Goal: Information Seeking & Learning: Learn about a topic

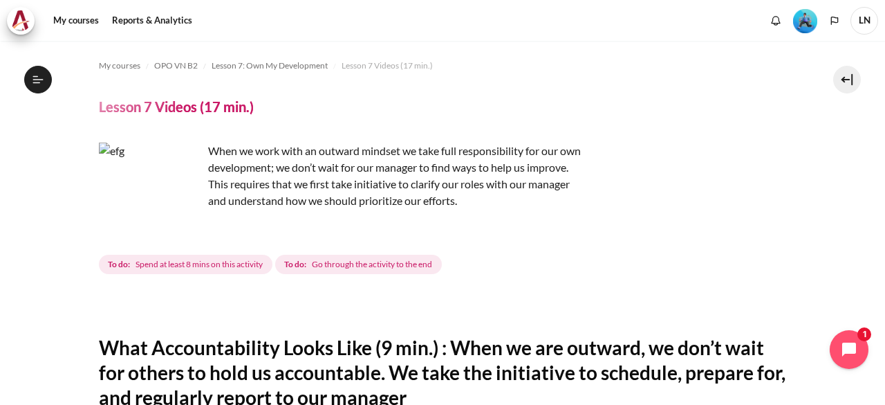
scroll to position [732, 0]
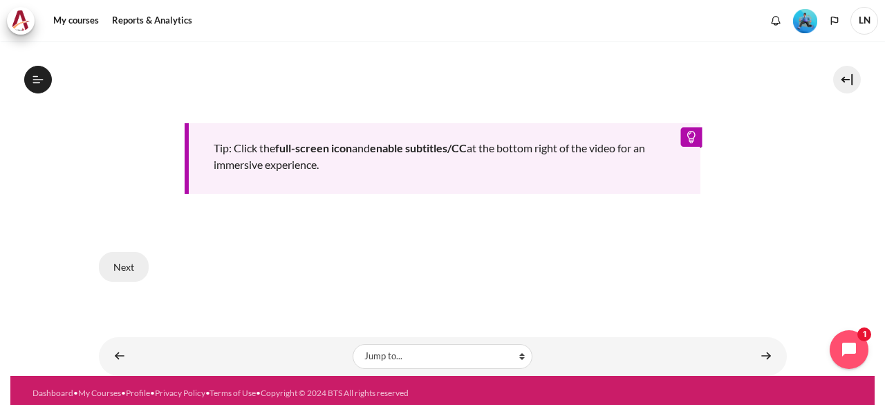
click at [117, 258] on button "Next" at bounding box center [124, 266] width 50 height 29
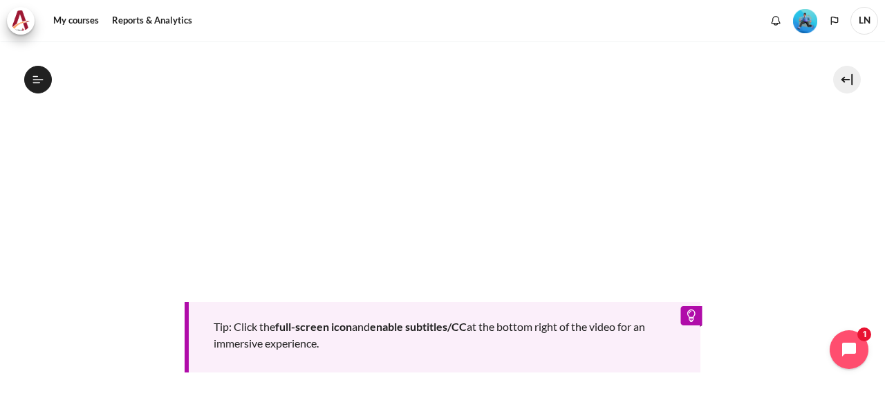
scroll to position [732, 0]
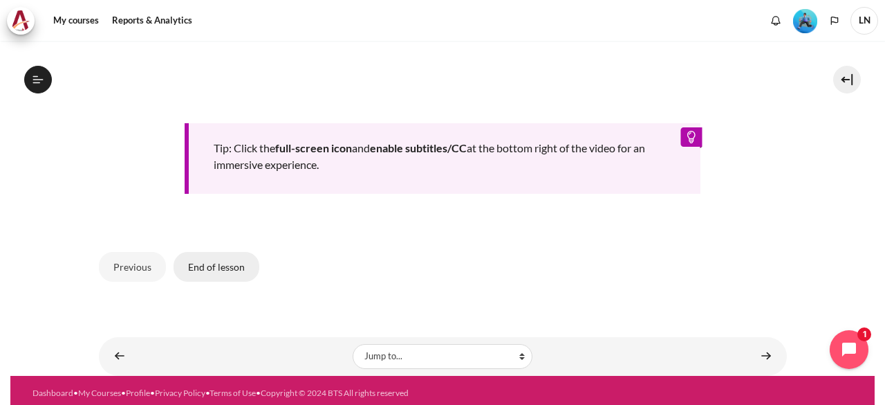
click at [223, 255] on button "End of lesson" at bounding box center [217, 266] width 86 height 29
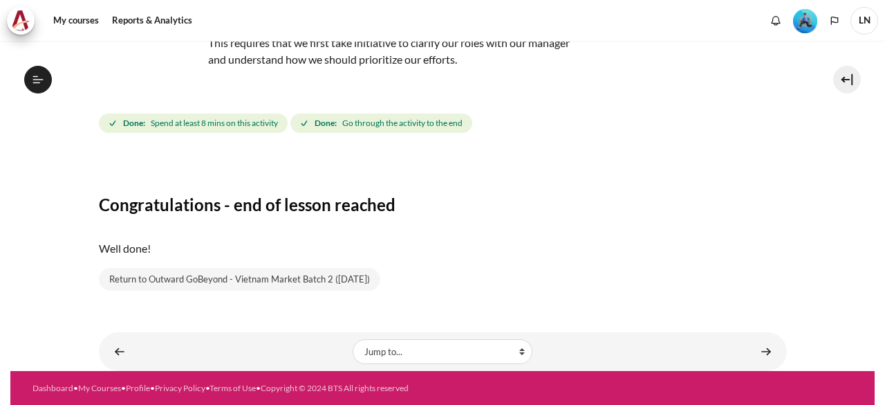
scroll to position [881, 0]
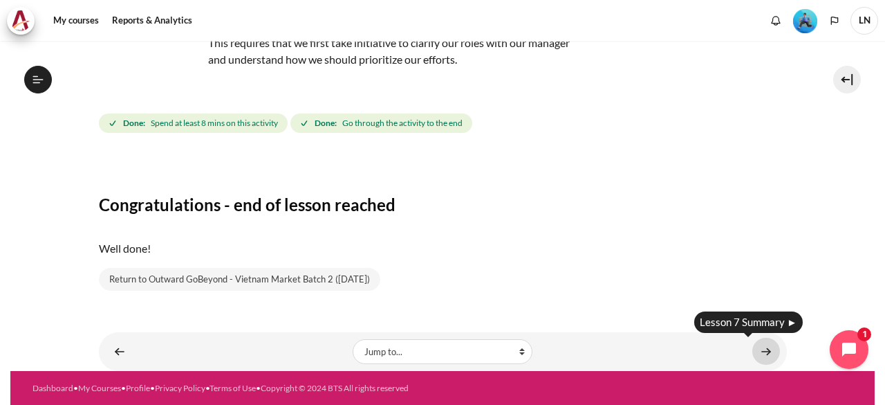
click at [759, 349] on link "Content" at bounding box center [767, 351] width 28 height 27
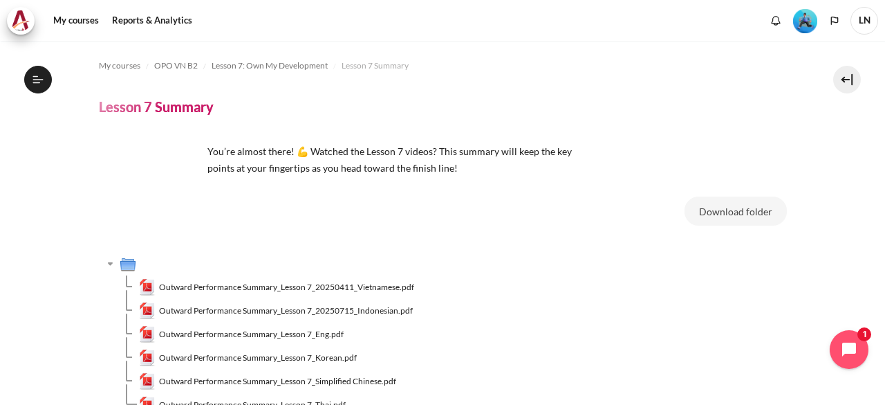
scroll to position [899, 0]
click at [385, 287] on span "Outward Performance Summary_Lesson 7_20250411_Vietnamese.pdf" at bounding box center [286, 287] width 255 height 12
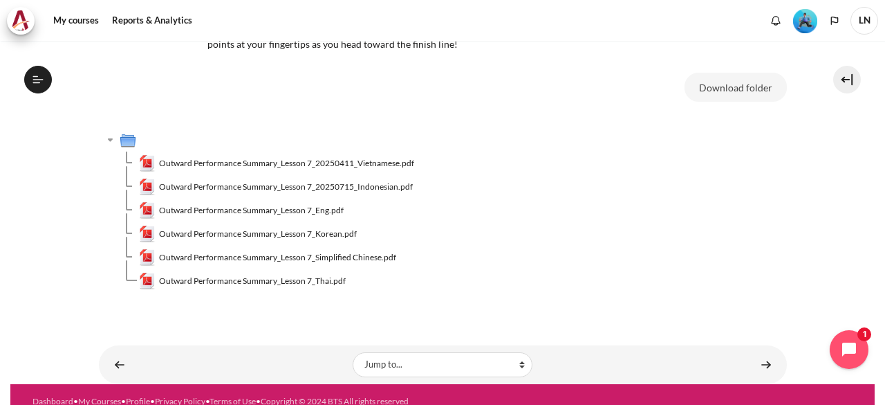
scroll to position [137, 0]
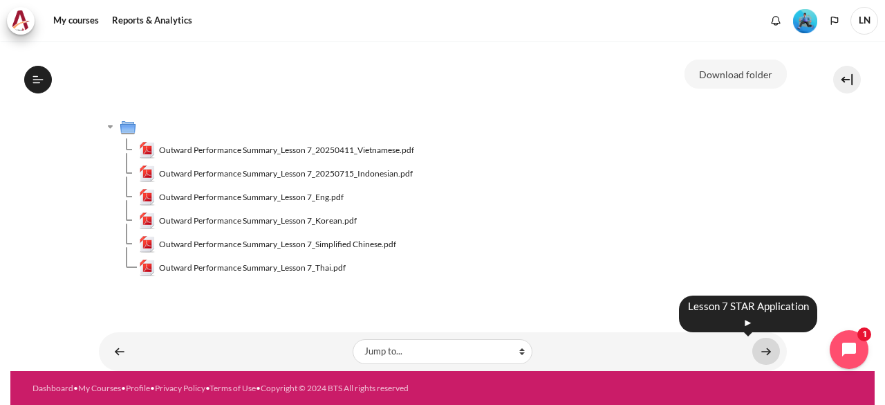
click at [753, 353] on link "Content" at bounding box center [767, 351] width 28 height 27
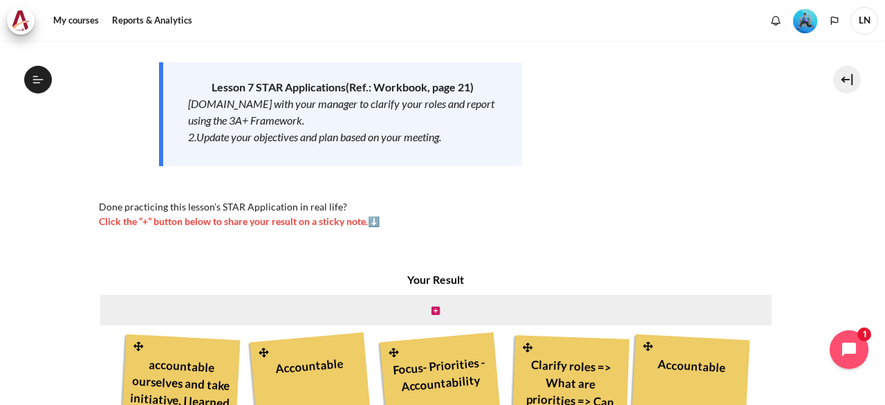
scroll to position [279, 0]
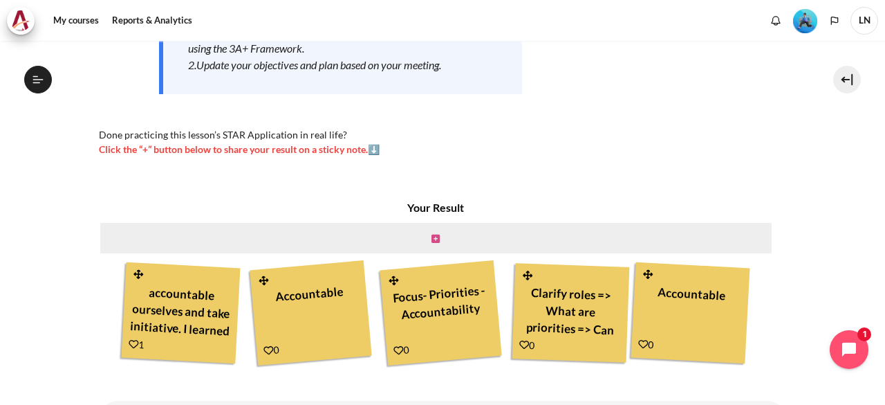
click at [433, 242] on icon "Content" at bounding box center [436, 239] width 8 height 10
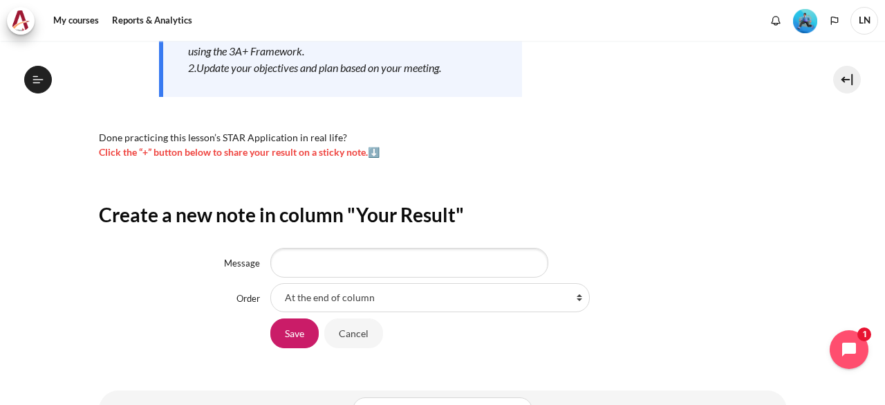
scroll to position [335, 0]
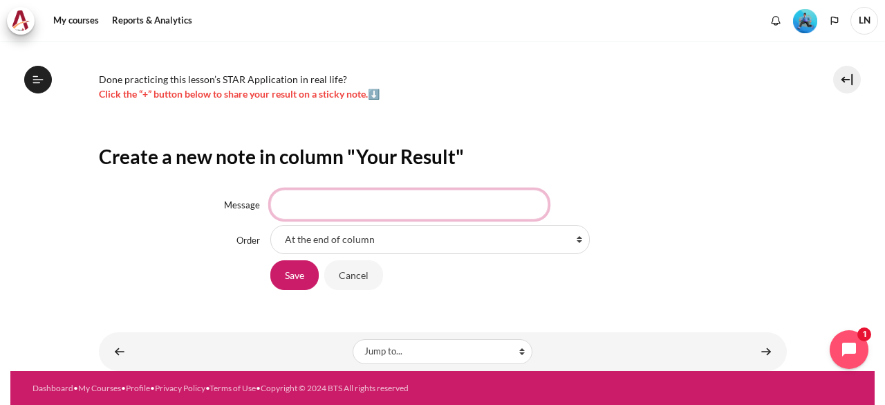
click at [389, 207] on input "Message" at bounding box center [409, 204] width 278 height 29
type input "Accountable"
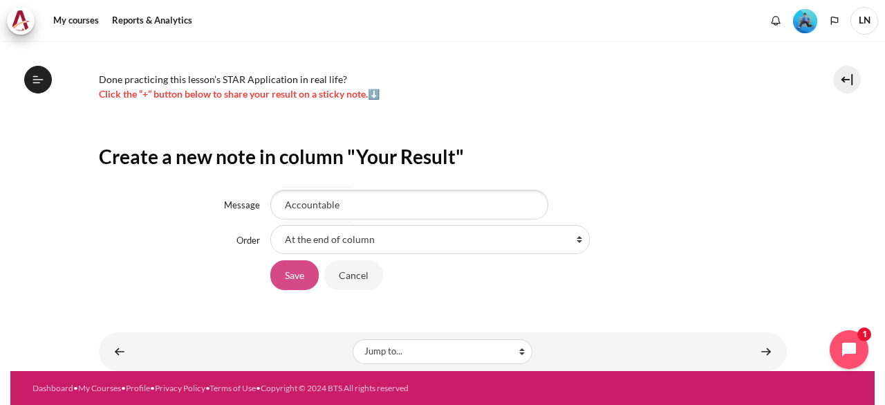
click at [295, 276] on input "Save" at bounding box center [294, 274] width 48 height 29
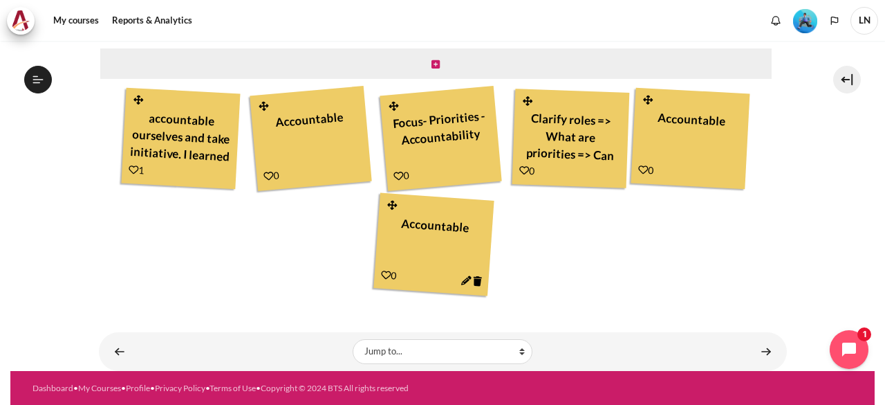
scroll to position [917, 0]
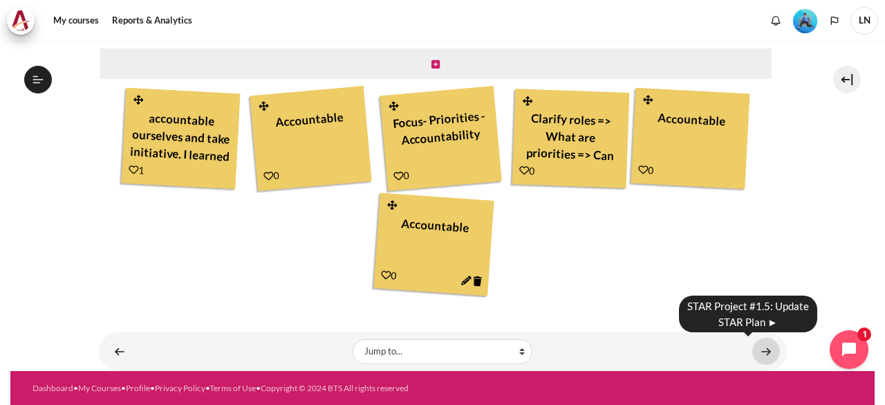
click at [753, 350] on link "Content" at bounding box center [767, 351] width 28 height 27
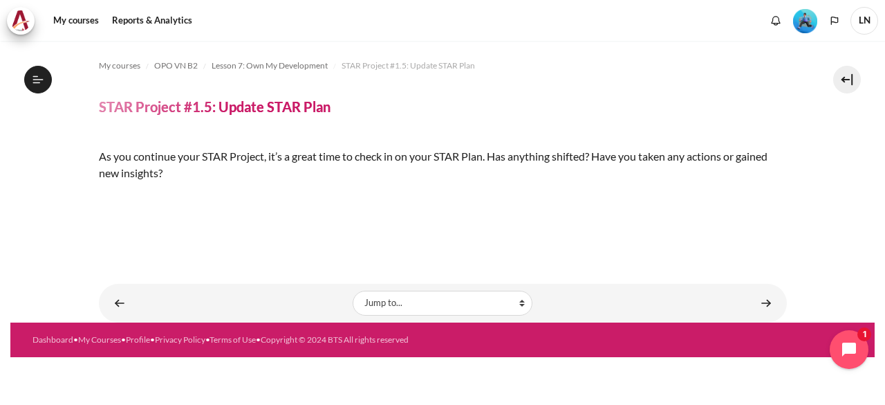
scroll to position [318, 0]
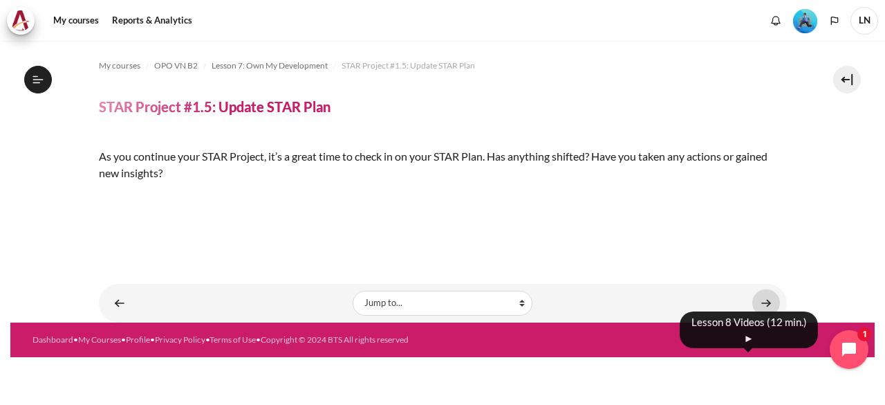
click at [762, 316] on link "Content" at bounding box center [767, 302] width 28 height 27
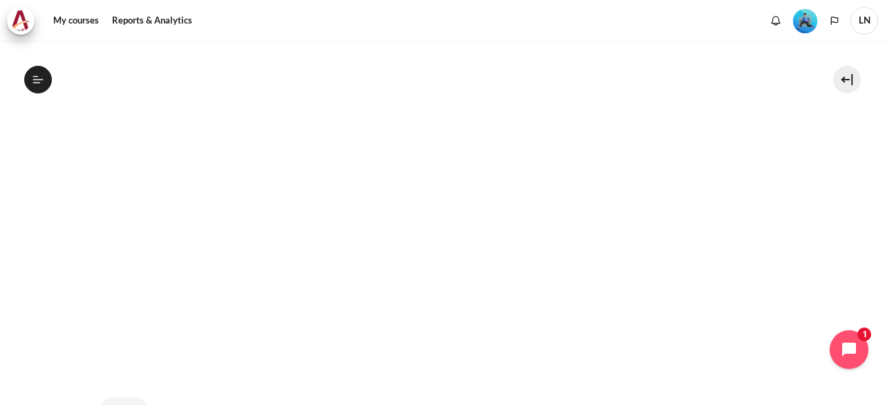
scroll to position [484, 0]
